Goal: Learn about a topic

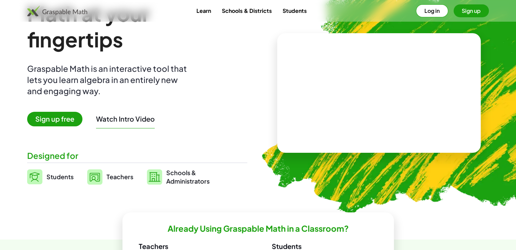
scroll to position [37, 0]
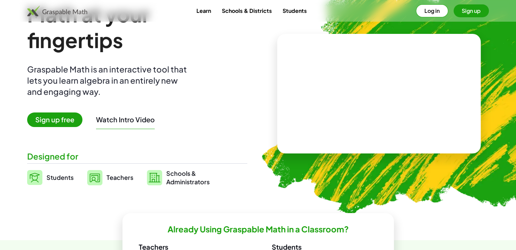
click at [401, 97] on video at bounding box center [379, 93] width 102 height 51
click at [386, 96] on div at bounding box center [380, 87] width 58 height 25
click at [386, 96] on div at bounding box center [380, 87] width 60 height 25
click at [407, 129] on div "+ 2 + · 3 · 5 ×" at bounding box center [378, 94] width 203 height 120
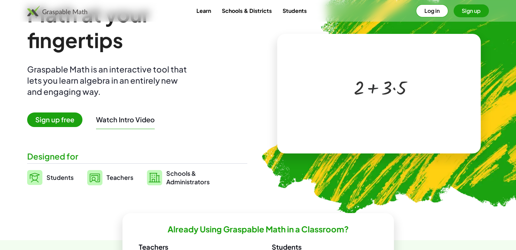
click at [366, 87] on div at bounding box center [380, 87] width 60 height 25
click at [370, 90] on div at bounding box center [380, 87] width 60 height 25
click at [393, 87] on div at bounding box center [380, 87] width 60 height 25
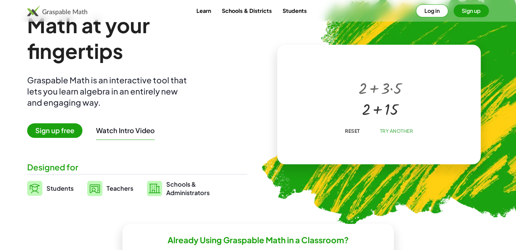
scroll to position [26, 0]
click at [390, 129] on span "Try Another" at bounding box center [395, 131] width 33 height 6
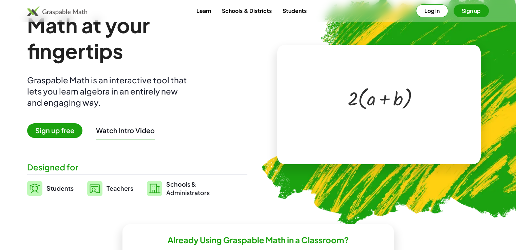
click at [366, 98] on div at bounding box center [380, 98] width 72 height 28
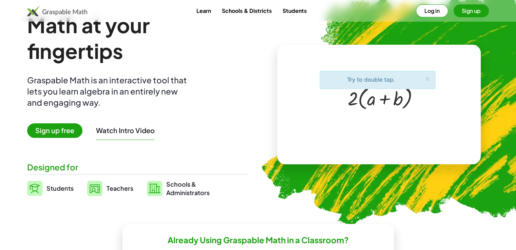
click at [366, 98] on div at bounding box center [380, 98] width 72 height 28
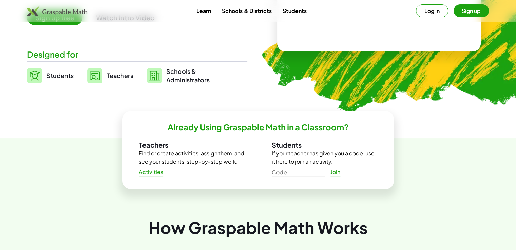
scroll to position [0, 0]
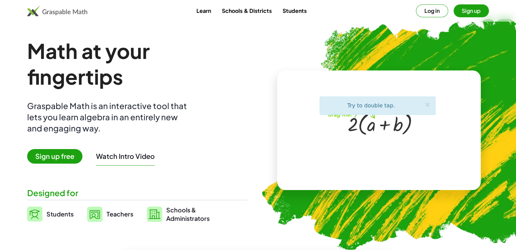
click at [47, 154] on span "Sign up free" at bounding box center [54, 156] width 55 height 15
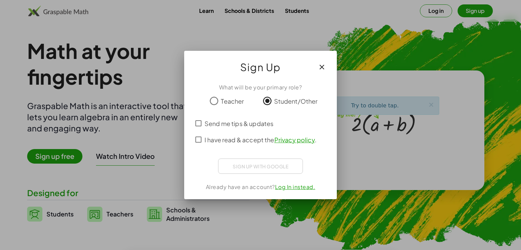
click at [203, 113] on div at bounding box center [260, 113] width 125 height 5
click at [320, 66] on icon "button" at bounding box center [322, 67] width 8 height 8
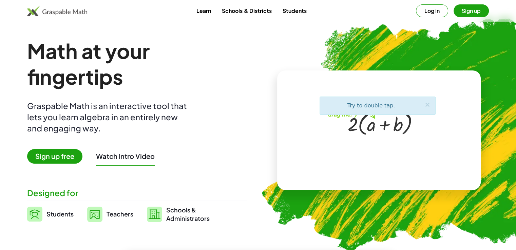
click at [273, 70] on img at bounding box center [418, 131] width 343 height 289
click at [209, 12] on link "Learn" at bounding box center [203, 10] width 25 height 13
